Goal: Find specific page/section: Find specific page/section

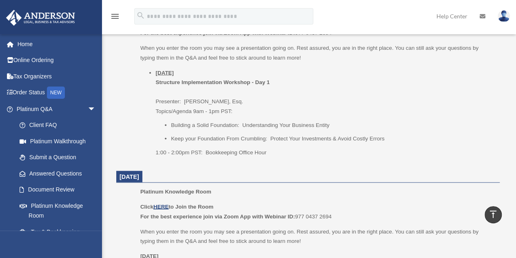
scroll to position [979, 0]
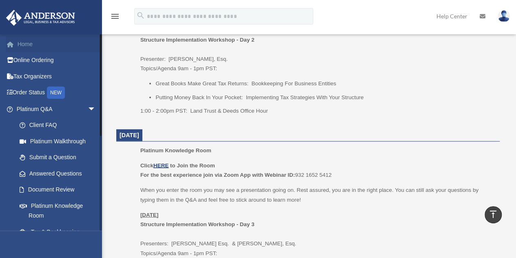
click at [19, 49] on link "Home" at bounding box center [57, 44] width 102 height 16
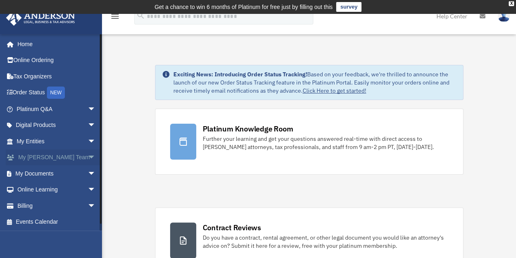
click at [88, 155] on span "arrow_drop_down" at bounding box center [96, 157] width 16 height 17
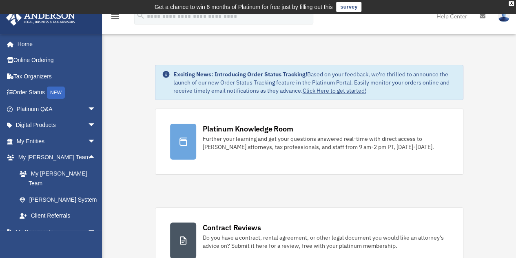
click at [452, 15] on link "Help Center" at bounding box center [452, 16] width 43 height 32
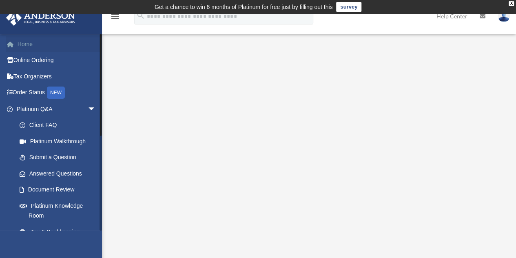
click at [38, 42] on link "Home" at bounding box center [57, 44] width 102 height 16
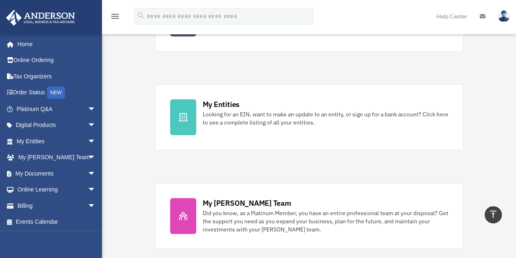
scroll to position [211, 0]
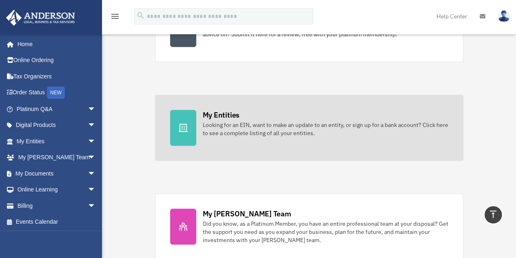
click at [224, 112] on div "My Entities" at bounding box center [221, 115] width 37 height 10
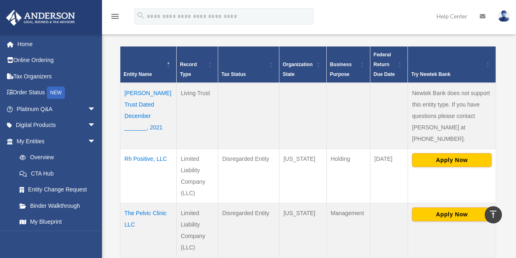
scroll to position [174, 0]
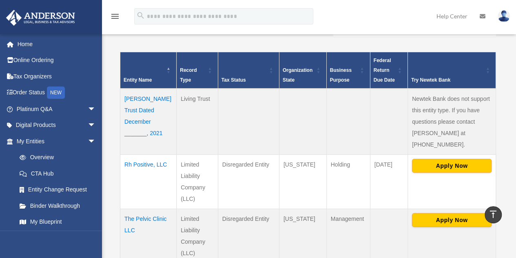
click at [149, 154] on td "Rh Positive, LLC" at bounding box center [148, 181] width 56 height 54
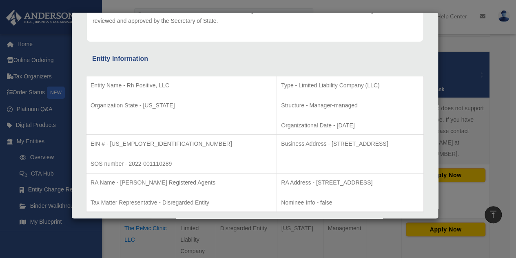
scroll to position [60, 0]
